Goal: Information Seeking & Learning: Learn about a topic

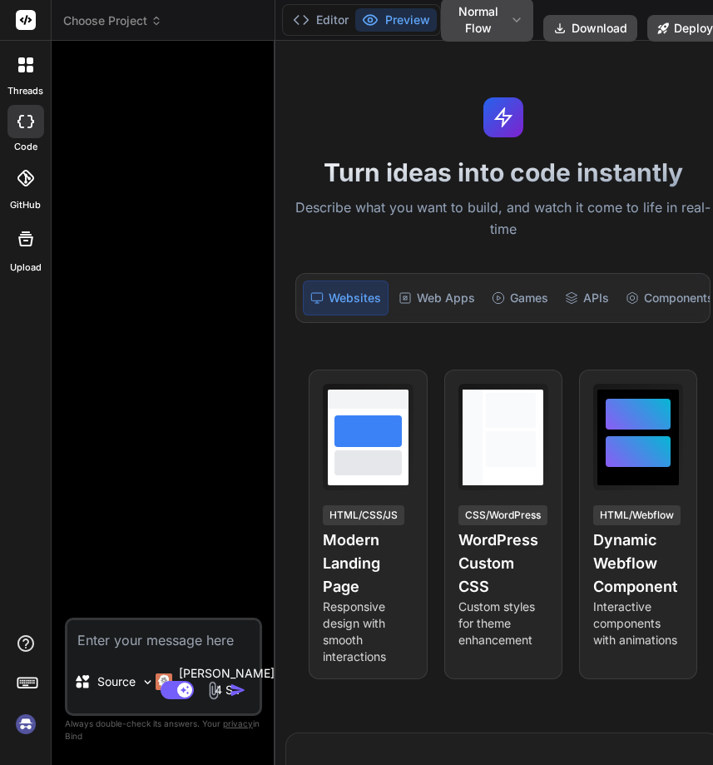
click at [26, 726] on img at bounding box center [26, 724] width 28 height 28
click at [33, 717] on img at bounding box center [26, 724] width 28 height 28
type textarea "x"
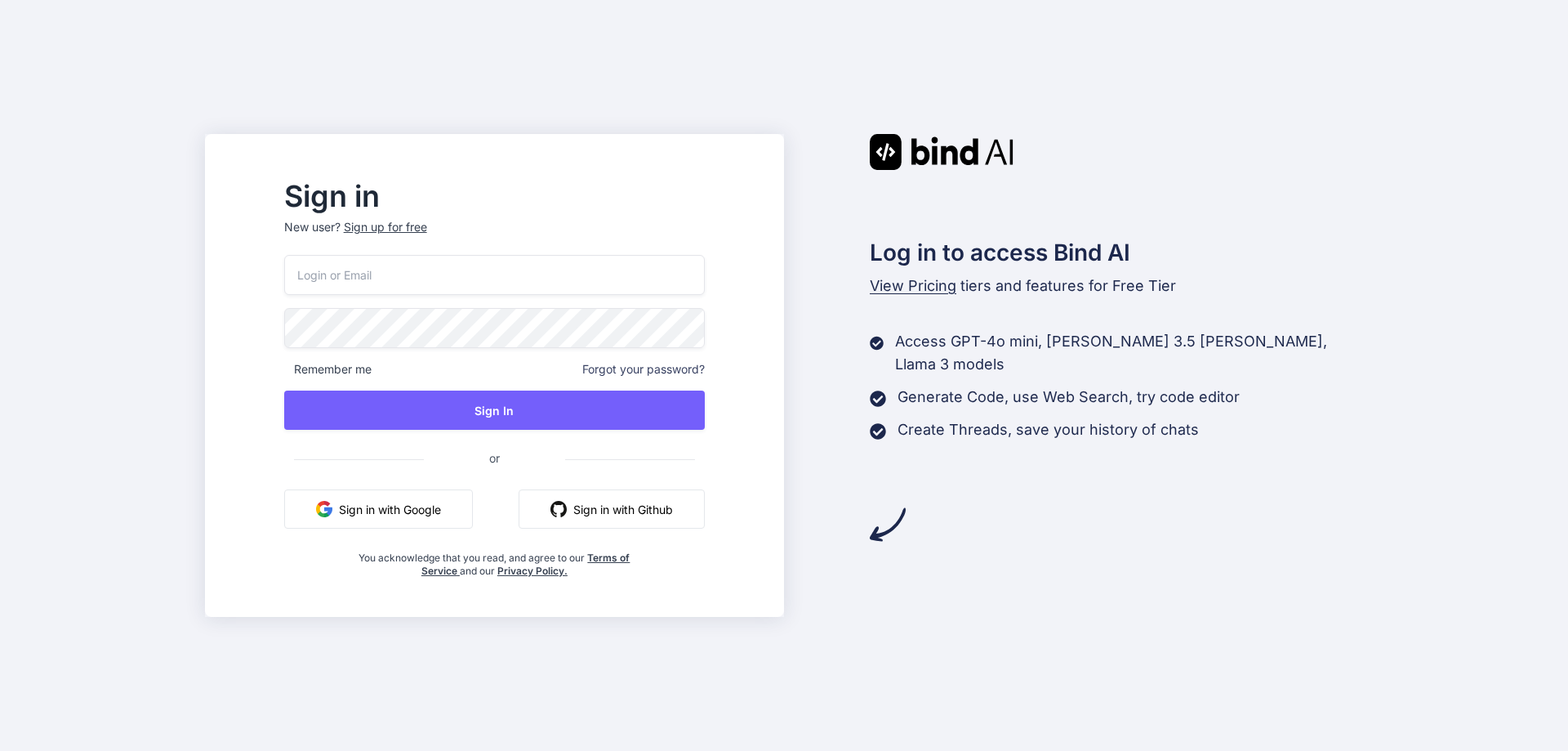
drag, startPoint x: 382, startPoint y: 275, endPoint x: 408, endPoint y: 288, distance: 29.1
click at [382, 275] on input "email" at bounding box center [495, 275] width 421 height 40
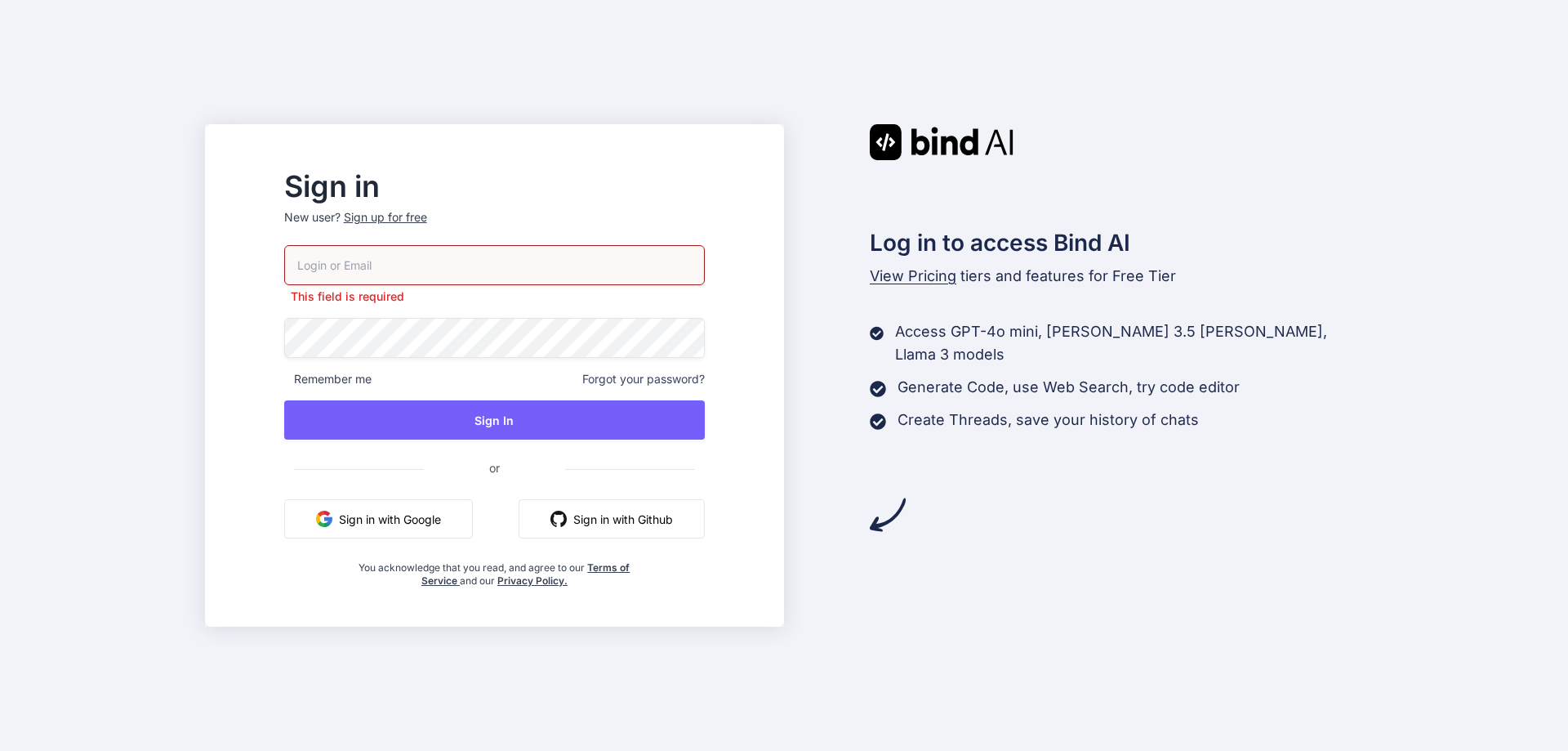
paste input "tamir@efa.co.il"
type input "tamir@efa.co.il"
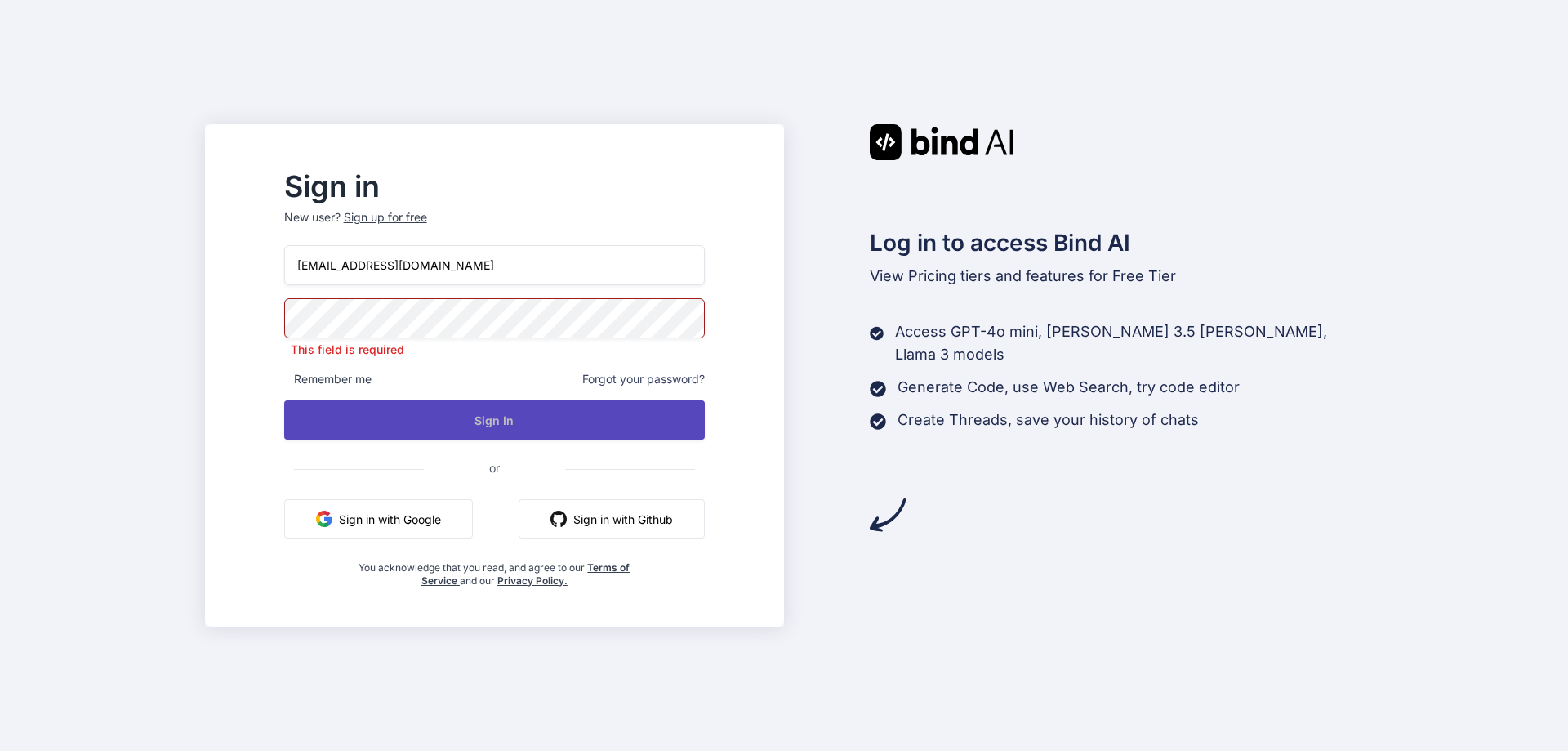
click at [537, 423] on button "Sign In" at bounding box center [495, 420] width 421 height 39
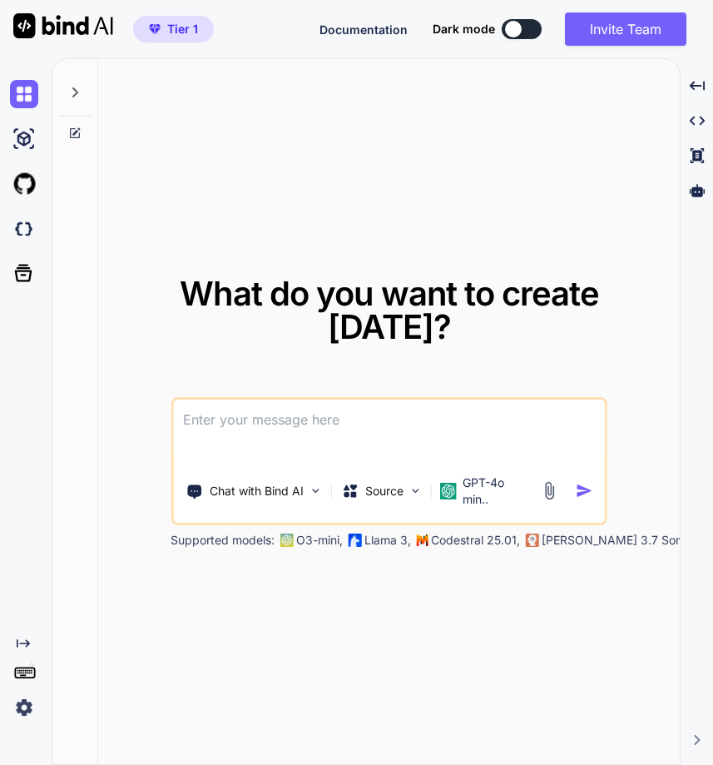
type textarea "x"
click at [300, 437] on textarea at bounding box center [388, 430] width 431 height 62
type textarea "w"
type textarea "x"
type textarea "wh"
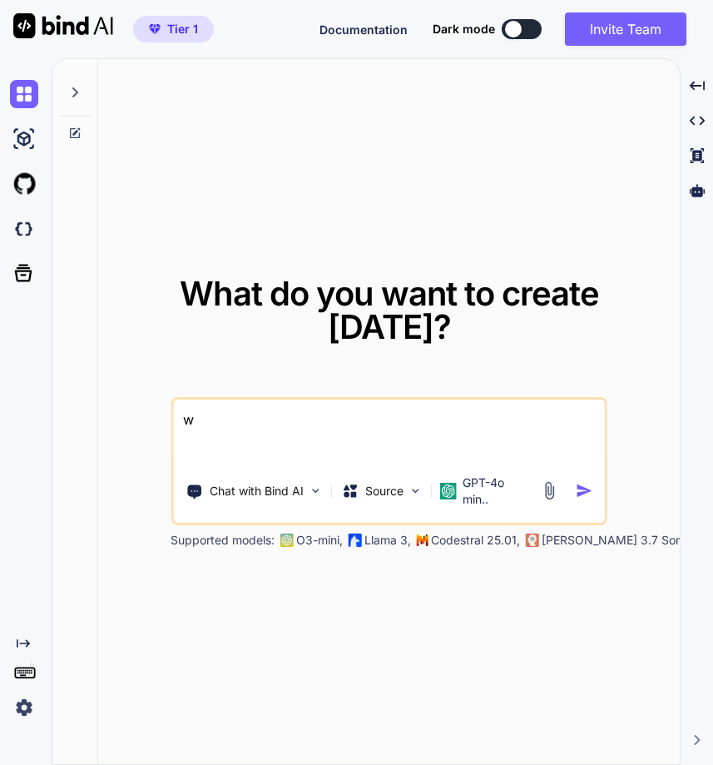
type textarea "x"
type textarea "wha"
type textarea "x"
type textarea "what"
type textarea "x"
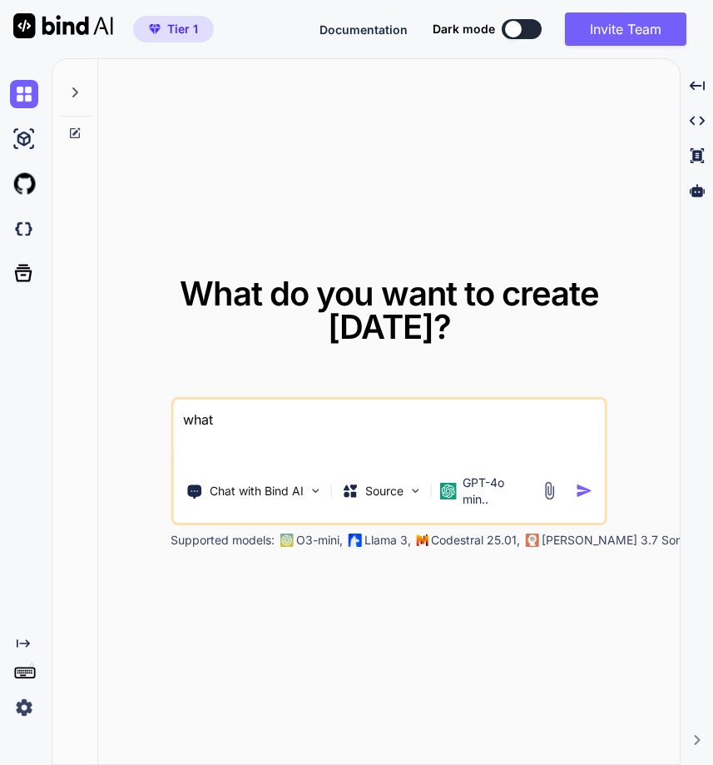
type textarea "what"
type textarea "x"
type textarea "what i"
type textarea "x"
type textarea "what is"
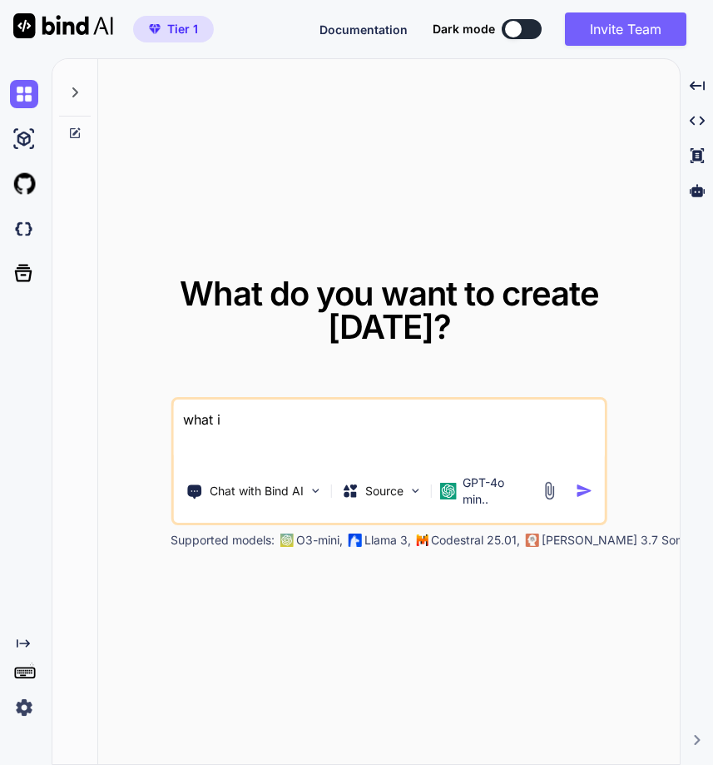
type textarea "x"
type textarea "what is"
type textarea "x"
type textarea "what is p"
type textarea "x"
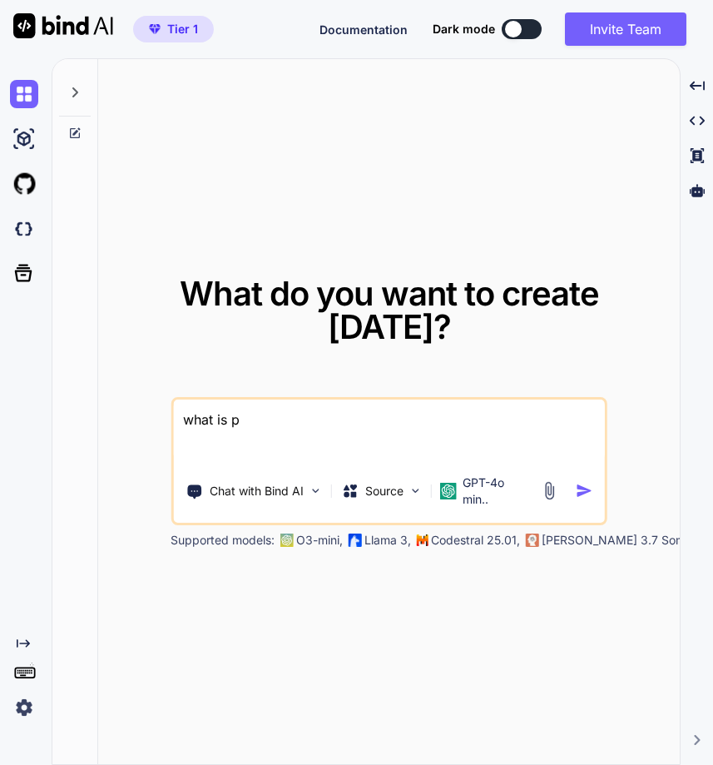
type textarea "what is py"
type textarea "x"
type textarea "what is pyt"
type textarea "x"
type textarea "what is pyth"
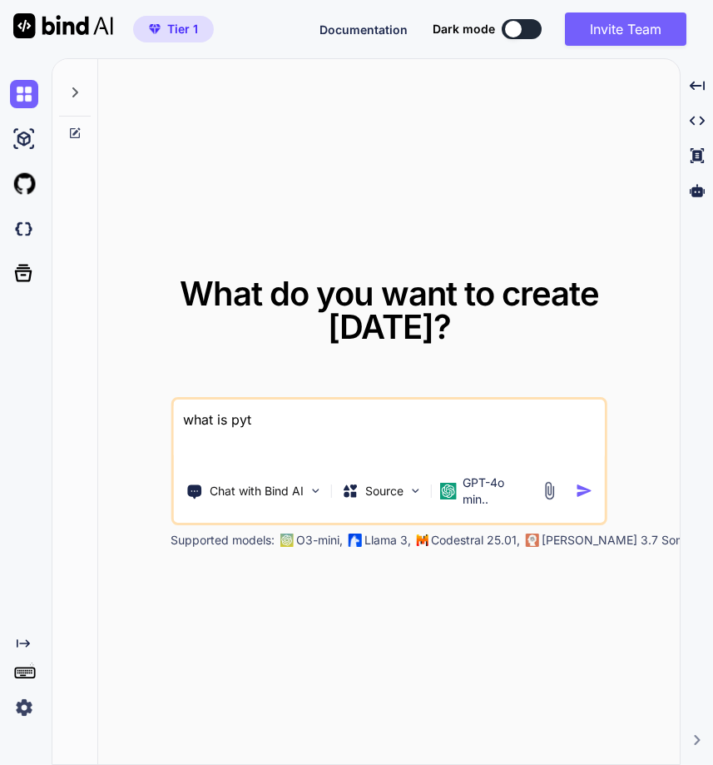
type textarea "x"
type textarea "what is pytho"
type textarea "x"
type textarea "what is python"
type textarea "x"
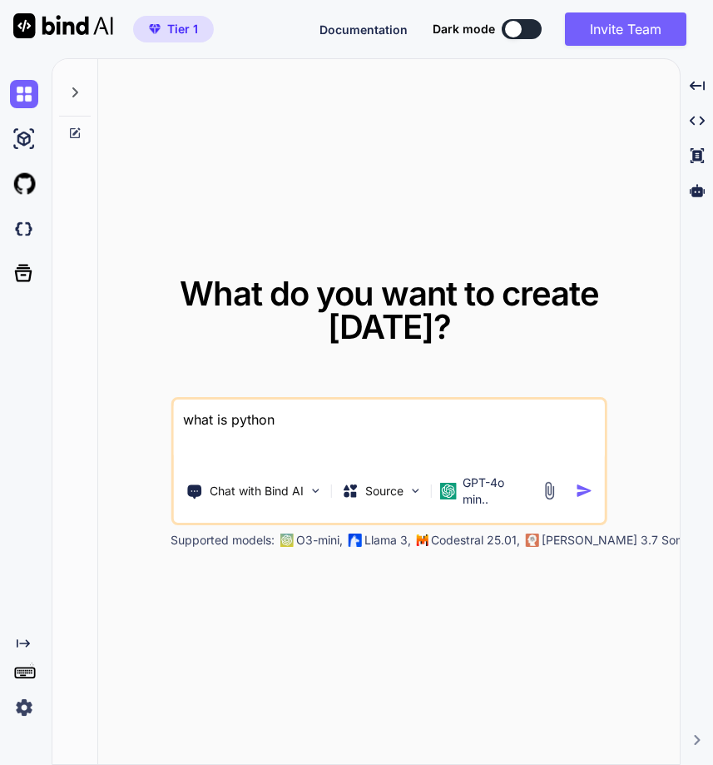
type textarea "what is python"
click at [586, 493] on img "button" at bounding box center [584, 490] width 17 height 17
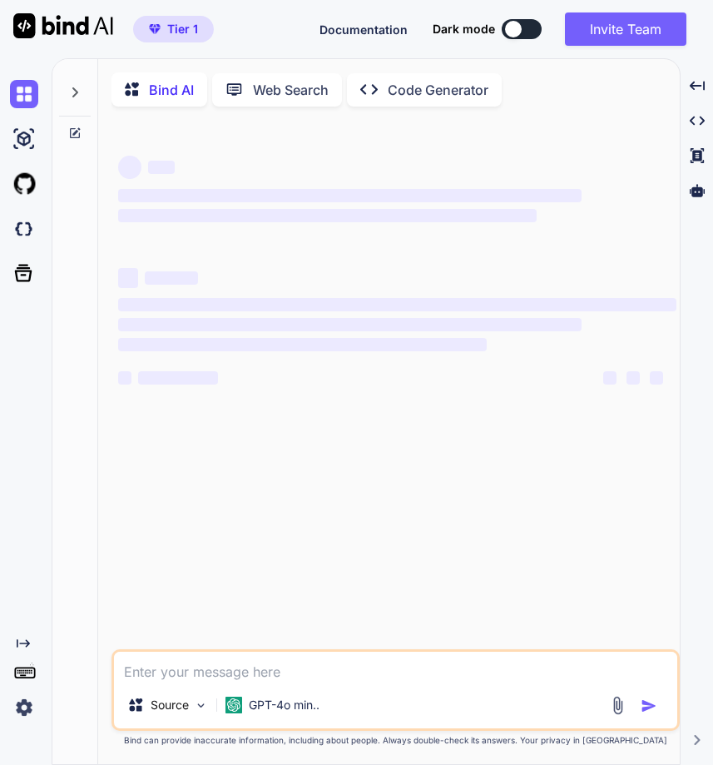
type textarea "x"
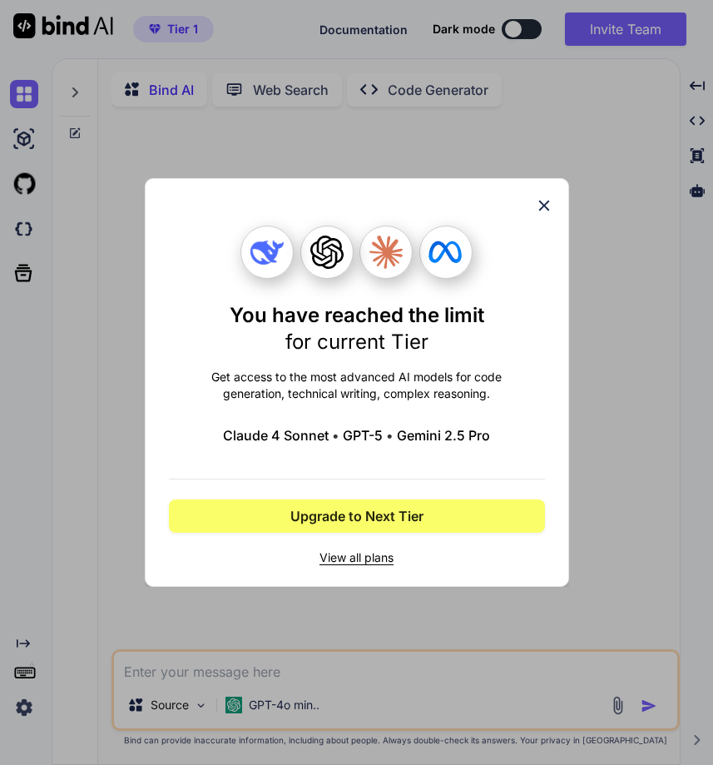
click at [542, 206] on icon at bounding box center [544, 205] width 18 height 18
